Goal: Information Seeking & Learning: Check status

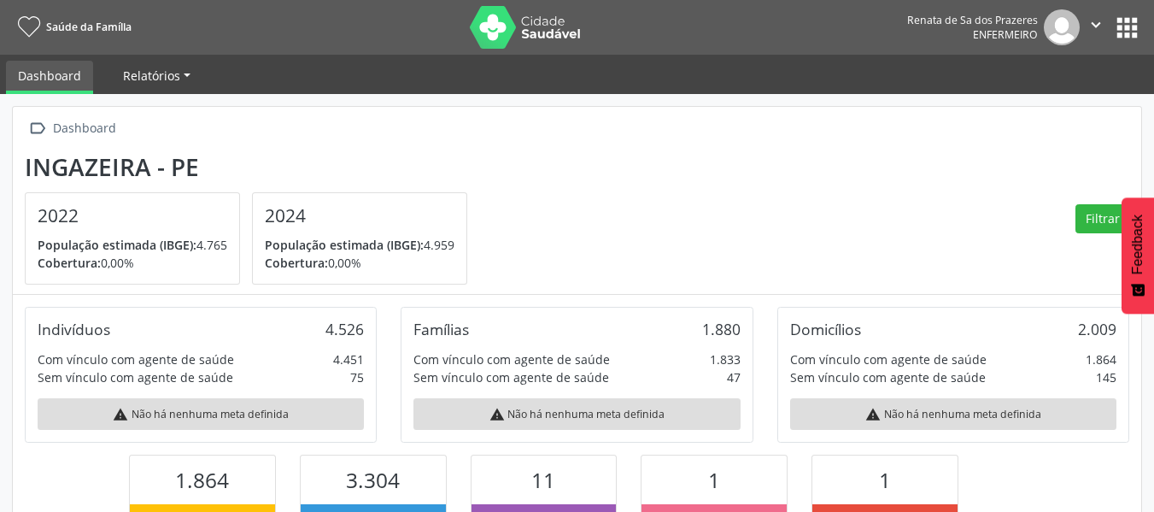
scroll to position [284, 377]
click at [191, 74] on link "Relatórios" at bounding box center [156, 76] width 91 height 30
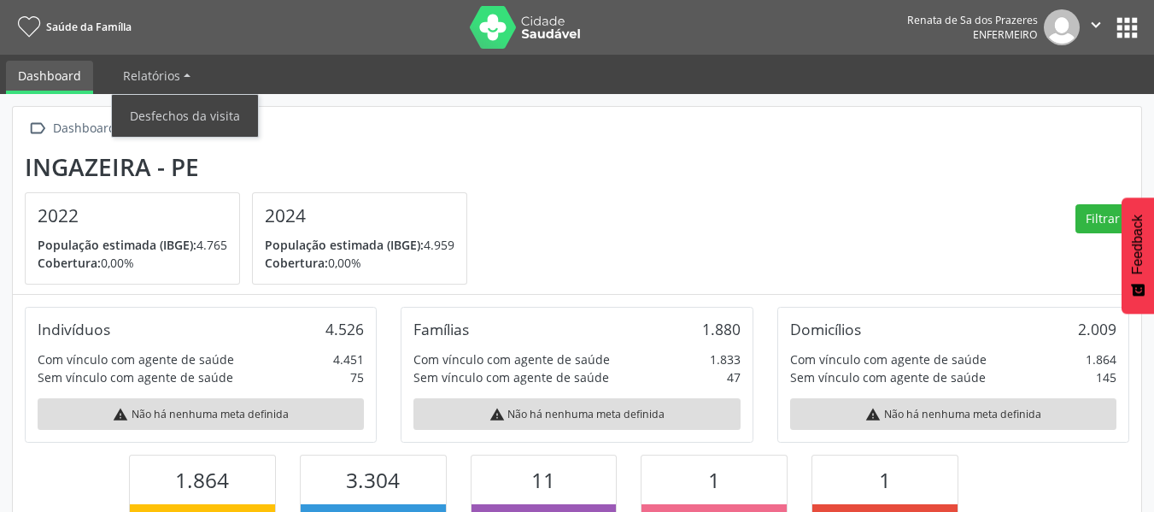
click at [70, 70] on link "Dashboard" at bounding box center [49, 77] width 87 height 33
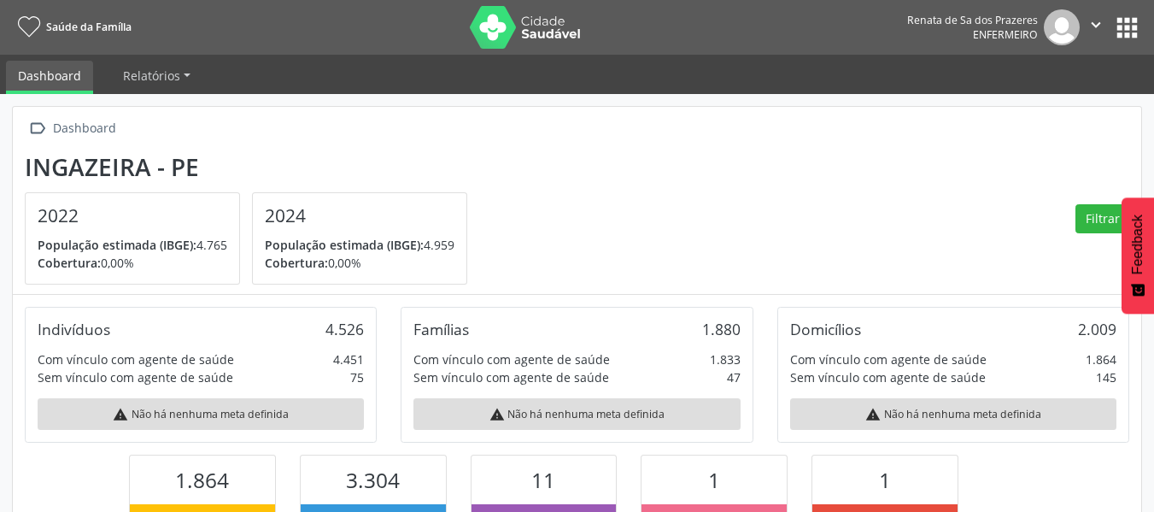
click at [67, 70] on link "Dashboard" at bounding box center [49, 77] width 87 height 33
click at [1139, 25] on button "apps" at bounding box center [1127, 28] width 30 height 30
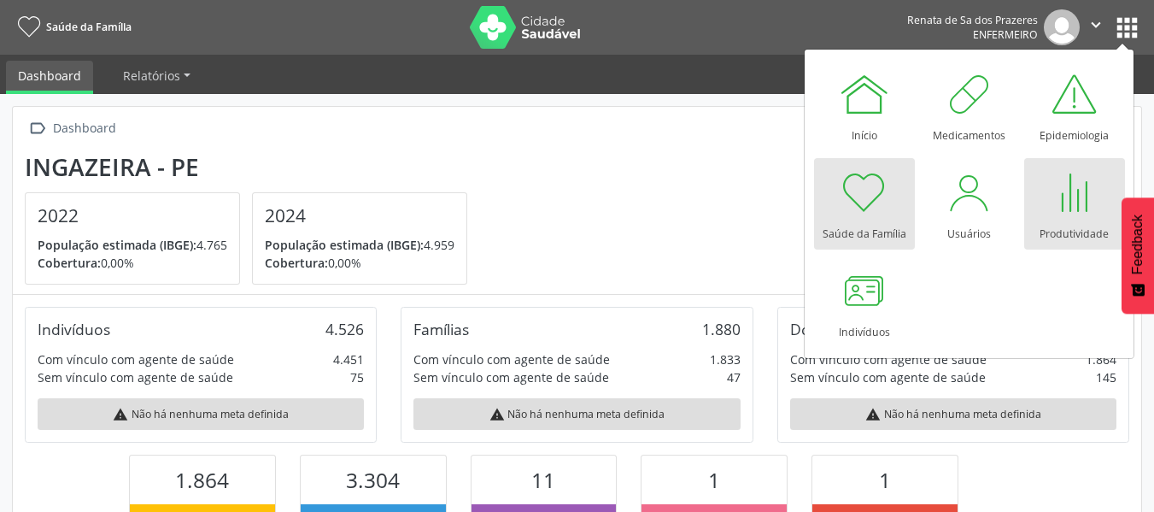
click at [1078, 207] on div at bounding box center [1074, 192] width 51 height 51
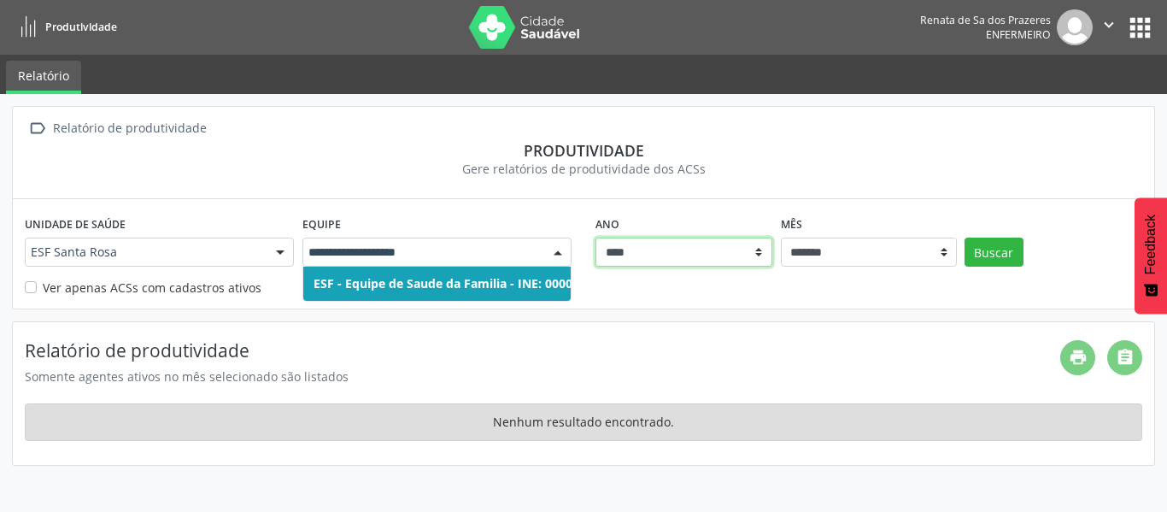
click at [671, 247] on select "****" at bounding box center [683, 252] width 177 height 29
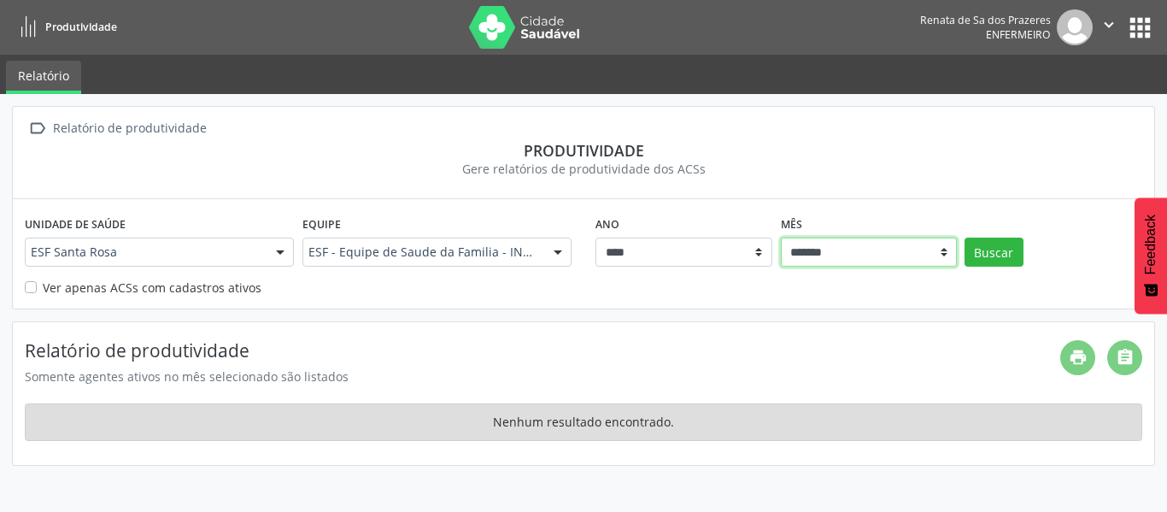
click at [859, 254] on select "******* ******** ****** ***** ***** **** ***** ***** ********* *******" at bounding box center [869, 252] width 177 height 29
click at [158, 259] on div "ESF Santa Rosa" at bounding box center [159, 252] width 269 height 29
click at [682, 300] on div "Unidade de saúde ESF Santa Rosa ESF Santa Rosa Nenhum resultado encontrado para…" at bounding box center [583, 253] width 1141 height 109
click at [85, 290] on label "Ver apenas ACSs com cadastros ativos" at bounding box center [152, 288] width 219 height 18
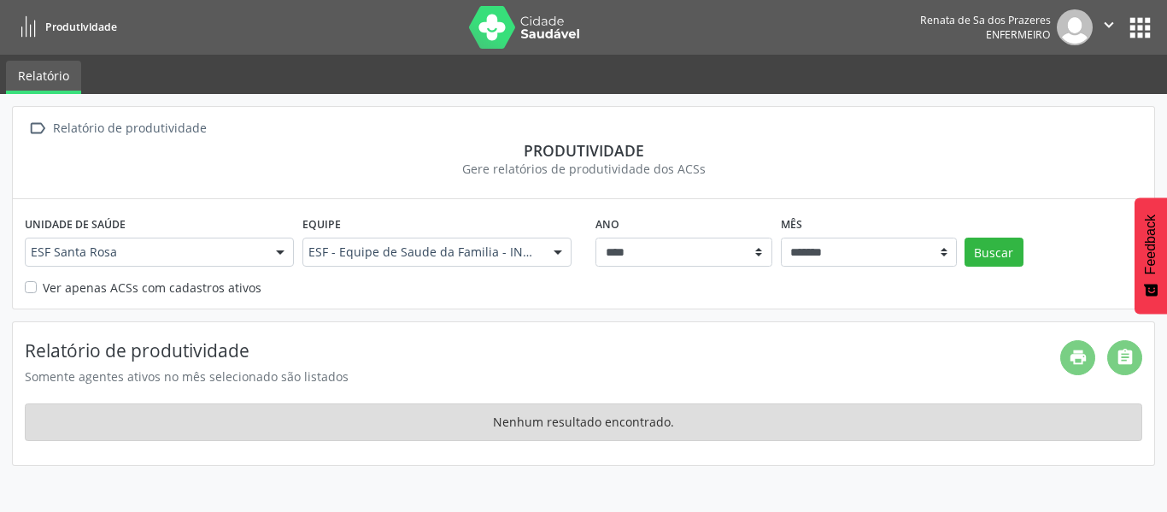
click at [176, 283] on label "Ver apenas ACSs com cadastros ativos" at bounding box center [152, 288] width 219 height 18
click at [1074, 359] on div "print " at bounding box center [1101, 362] width 82 height 45
click at [979, 248] on button "Buscar" at bounding box center [994, 252] width 59 height 29
click at [84, 302] on div "Unidade de saúde ESF Santa Rosa ESF Santa Rosa Nenhum resultado encontrado para…" at bounding box center [583, 253] width 1141 height 109
click at [109, 293] on label "Ver apenas ACSs com cadastros ativos" at bounding box center [152, 288] width 219 height 18
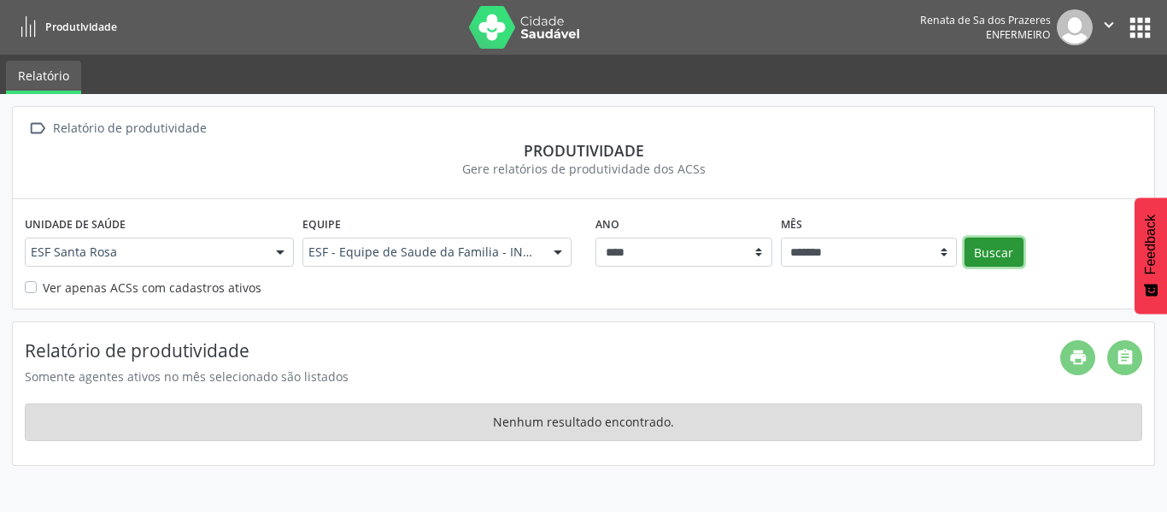
click at [999, 250] on button "Buscar" at bounding box center [994, 252] width 59 height 29
click at [126, 286] on label "Ver apenas ACSs com cadastros ativos" at bounding box center [152, 288] width 219 height 18
click at [86, 299] on div "Unidade de saúde ESF Santa Rosa ESF Santa Rosa Nenhum resultado encontrado para…" at bounding box center [583, 253] width 1141 height 109
drag, startPoint x: 46, startPoint y: 290, endPoint x: 38, endPoint y: 291, distance: 8.7
click at [44, 290] on label "Ver apenas ACSs com cadastros ativos" at bounding box center [152, 288] width 219 height 18
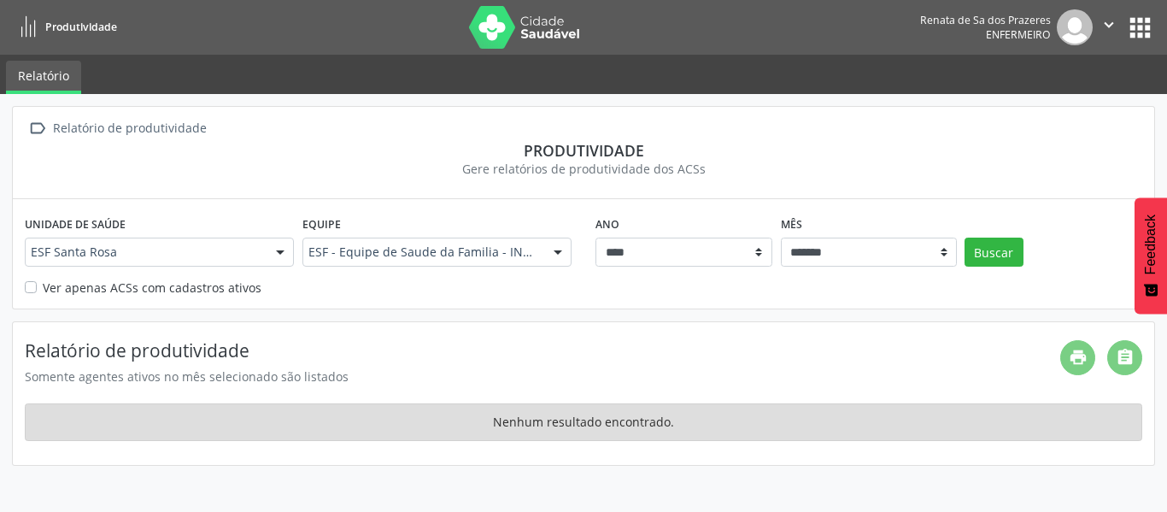
click at [1145, 34] on button "apps" at bounding box center [1140, 28] width 30 height 30
